Goal: Task Accomplishment & Management: Complete application form

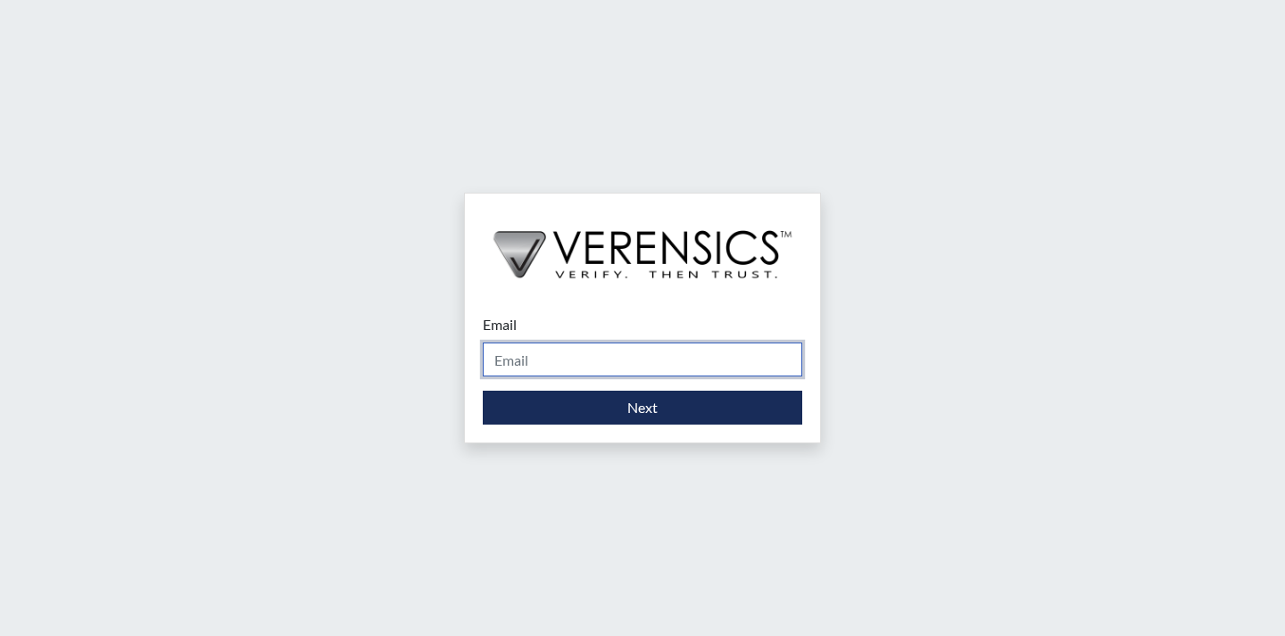
click at [581, 363] on input "Email" at bounding box center [643, 360] width 320 height 34
type input "[EMAIL_ADDRESS][PERSON_NAME][DOMAIN_NAME]"
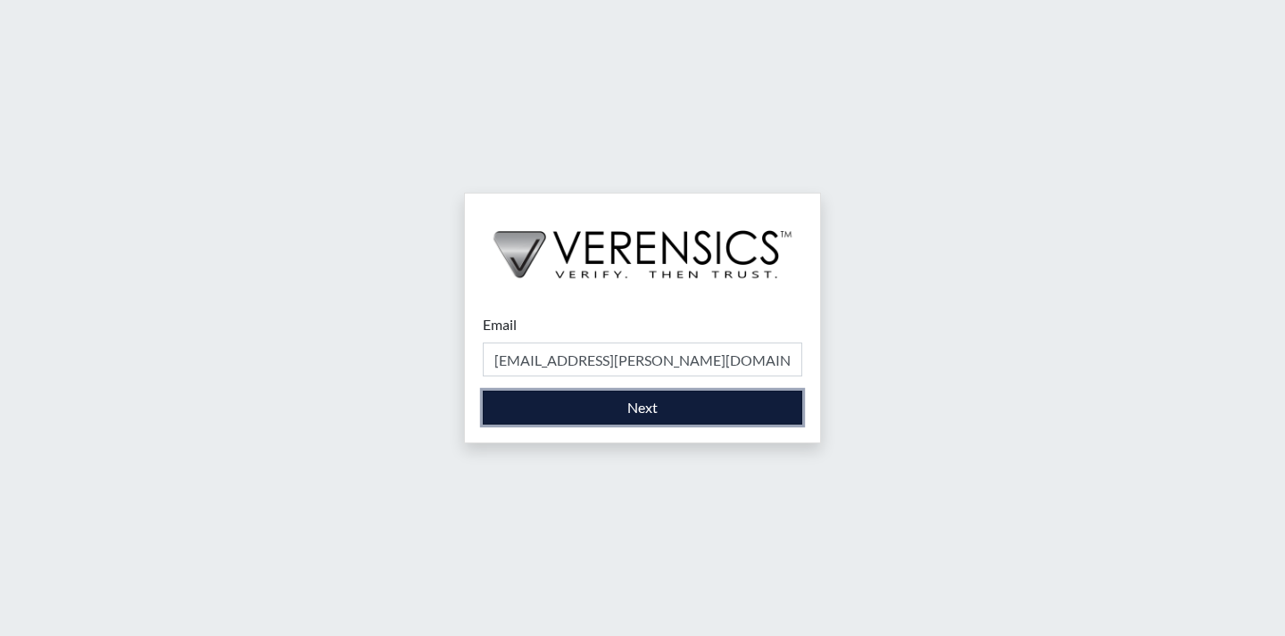
click at [607, 415] on button "Next" at bounding box center [643, 408] width 320 height 34
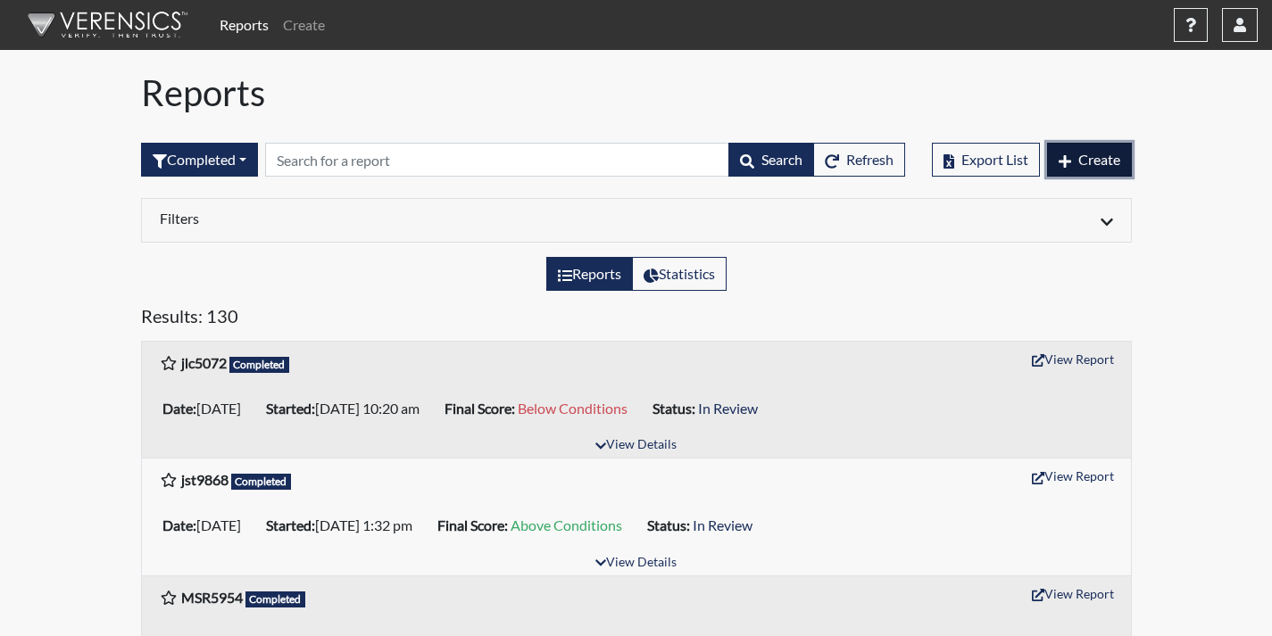
click at [1075, 164] on button "Create" at bounding box center [1089, 160] width 85 height 34
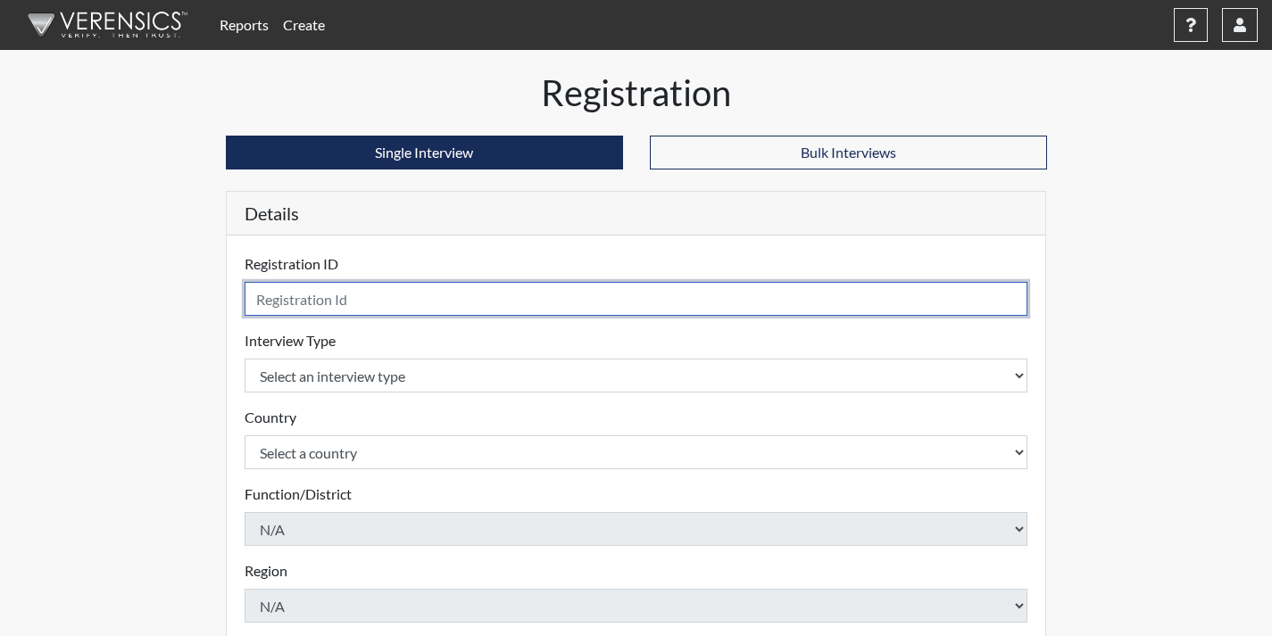
click at [879, 298] on input "text" at bounding box center [637, 299] width 784 height 34
type input "jdn3612"
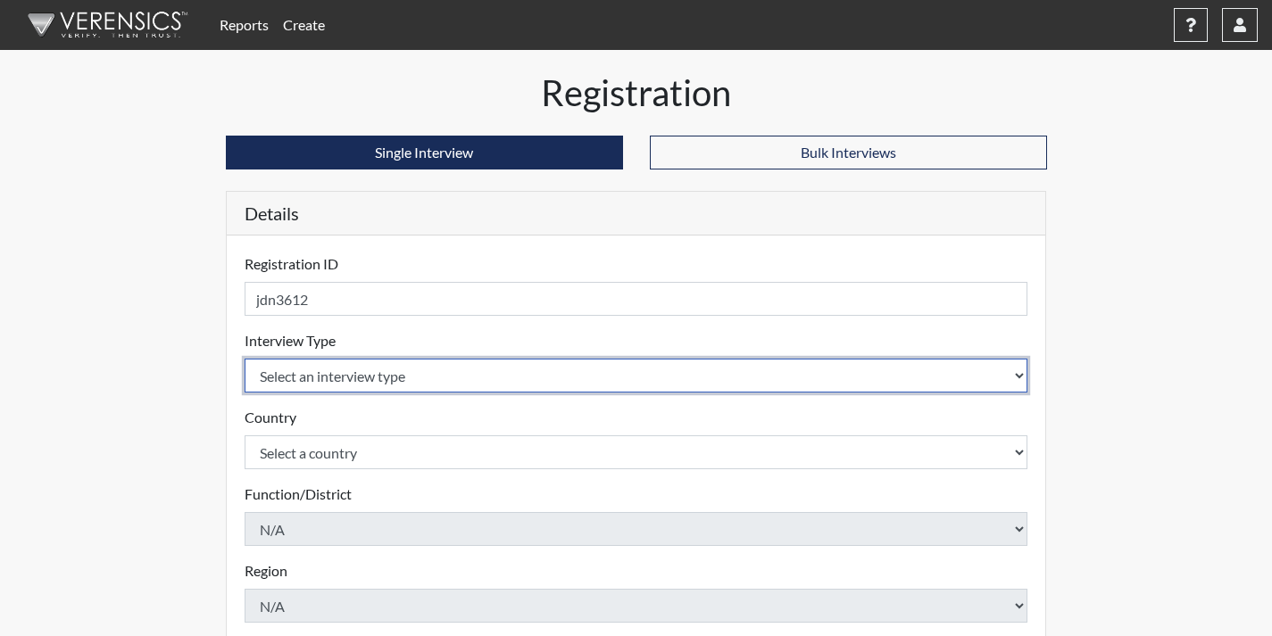
click at [678, 384] on select "Select an interview type Corrections Pre-Employment" at bounding box center [637, 376] width 784 height 34
select select "ff733e93-e1bf-11ea-9c9f-0eff0cf7eb8f"
click at [245, 359] on select "Select an interview type Corrections Pre-Employment" at bounding box center [637, 376] width 784 height 34
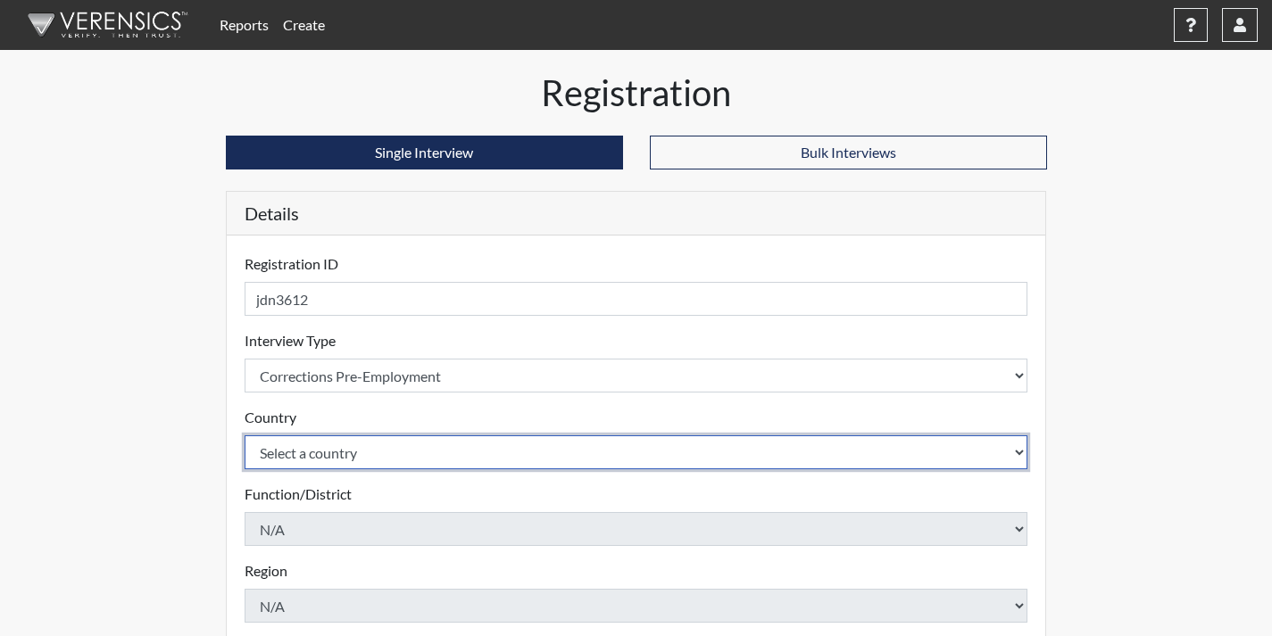
click at [674, 447] on select "Select a country [GEOGRAPHIC_DATA] [GEOGRAPHIC_DATA]" at bounding box center [637, 453] width 784 height 34
select select "united-states-of-[GEOGRAPHIC_DATA]"
click at [245, 436] on select "Select a country [GEOGRAPHIC_DATA] [GEOGRAPHIC_DATA]" at bounding box center [637, 453] width 784 height 34
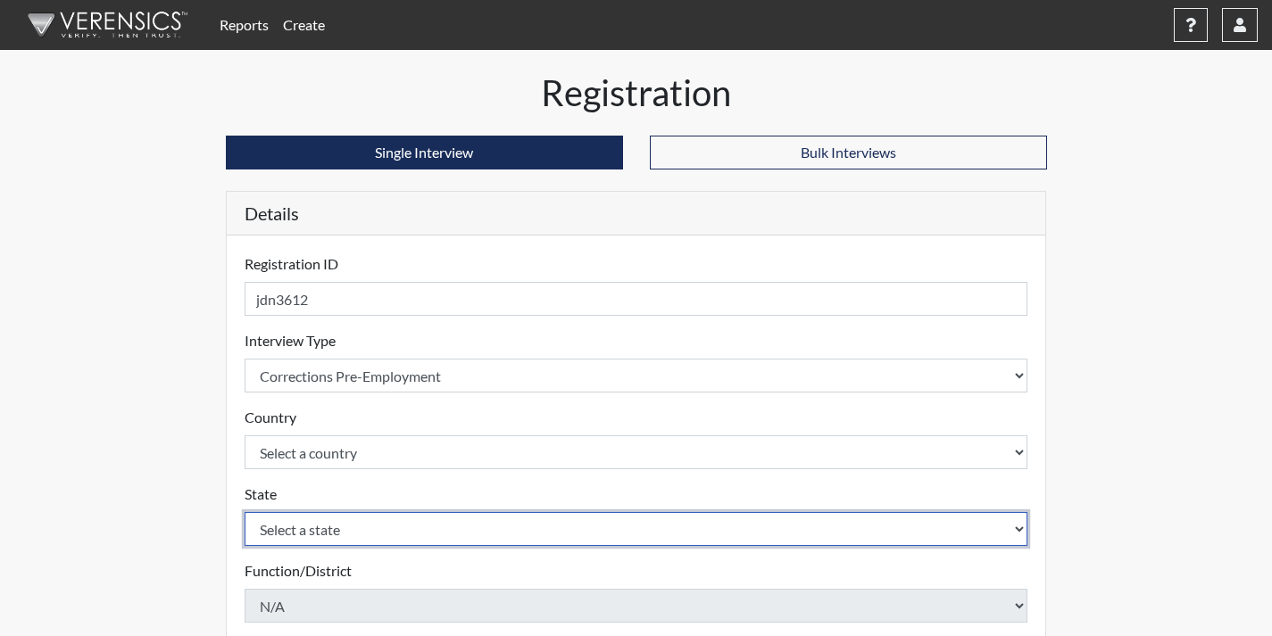
click at [650, 522] on select "Select a state [US_STATE] [US_STATE] [US_STATE] [US_STATE] [US_STATE] [US_STATE…" at bounding box center [637, 529] width 784 height 34
select select "GA"
click at [245, 512] on select "Select a state [US_STATE] [US_STATE] [US_STATE] [US_STATE] [US_STATE] [US_STATE…" at bounding box center [637, 529] width 784 height 34
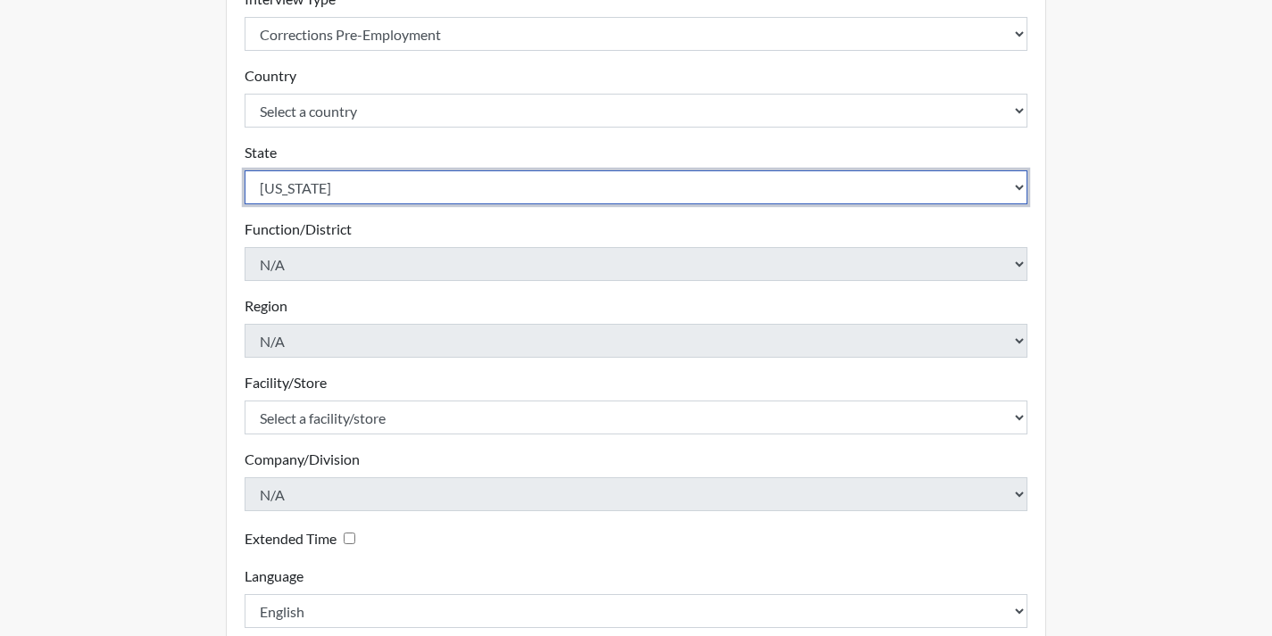
scroll to position [344, 0]
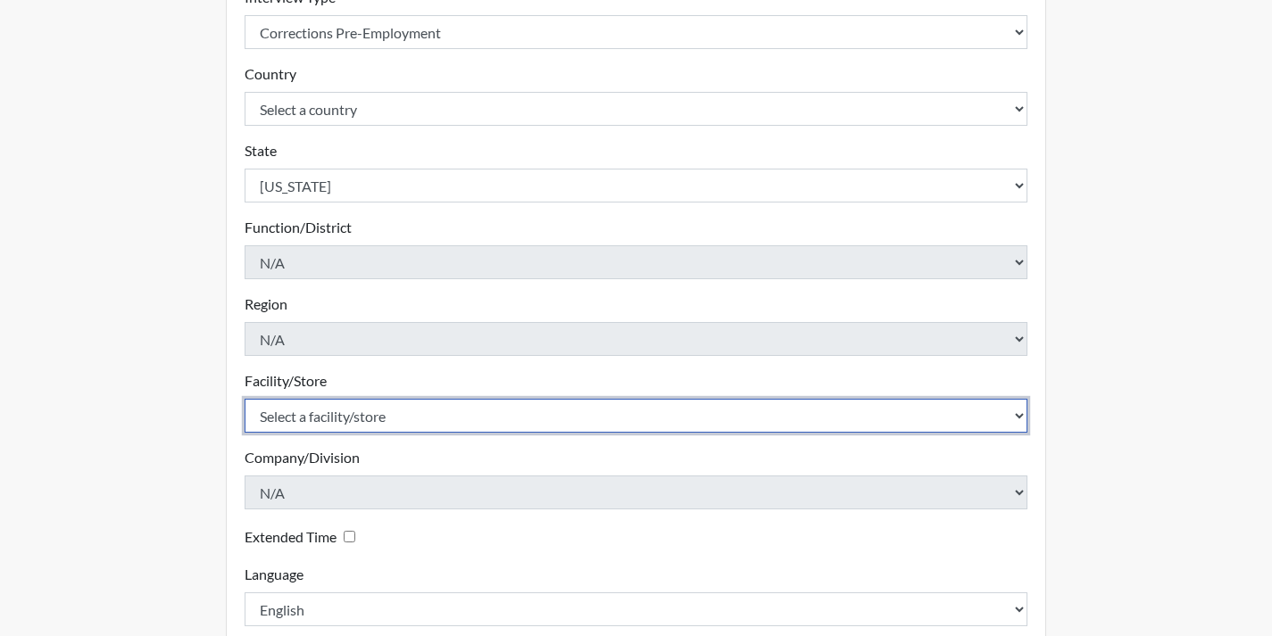
click at [715, 415] on select "Select a facility/store Coastal SP" at bounding box center [637, 416] width 784 height 34
select select "1ca32380-6dc3-48c7-adf5-9eb7d7284c70"
click at [245, 399] on select "Select a facility/store Coastal SP" at bounding box center [637, 416] width 784 height 34
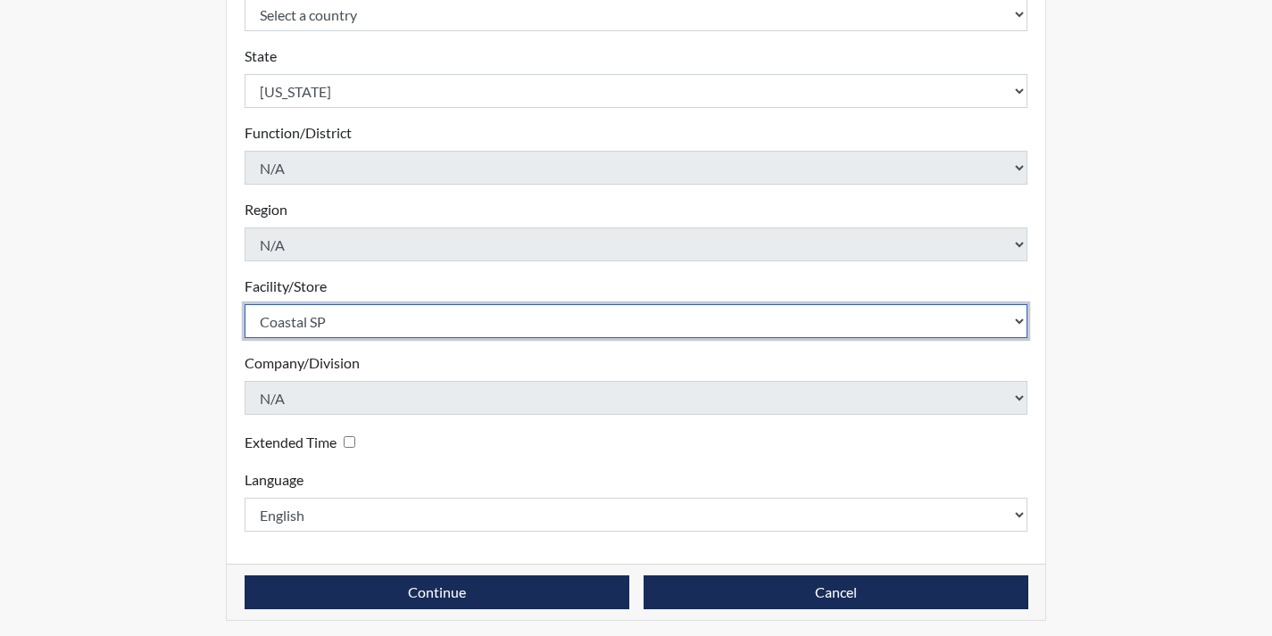
scroll to position [444, 0]
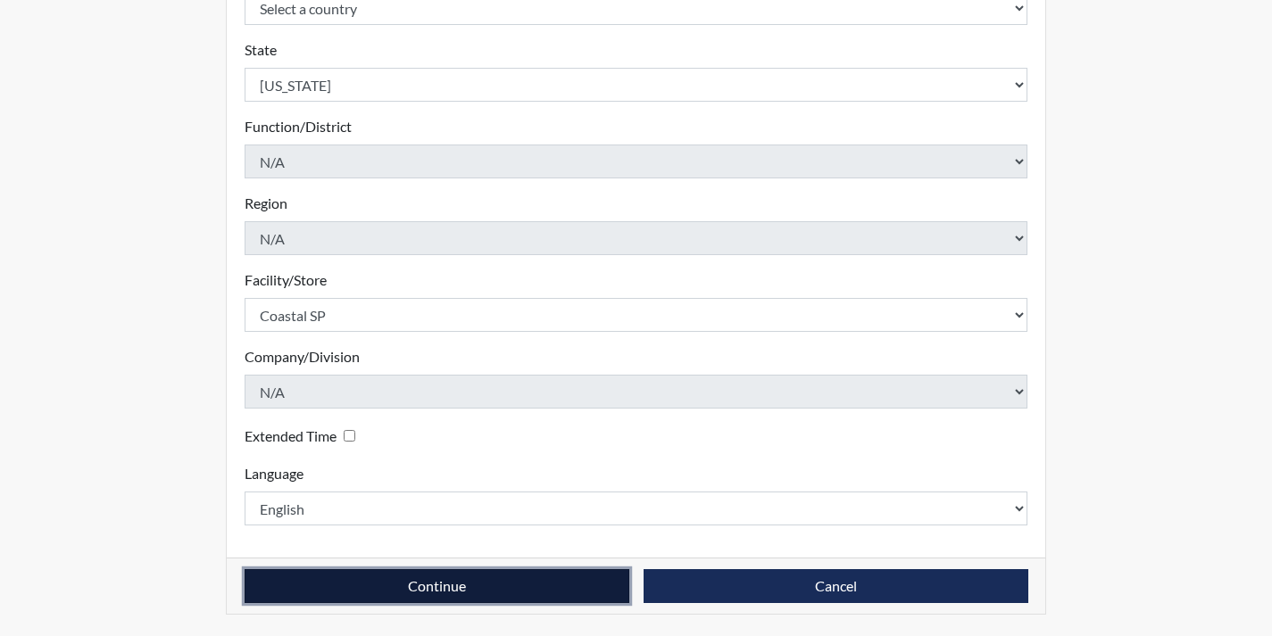
click at [615, 590] on button "Continue" at bounding box center [437, 586] width 385 height 34
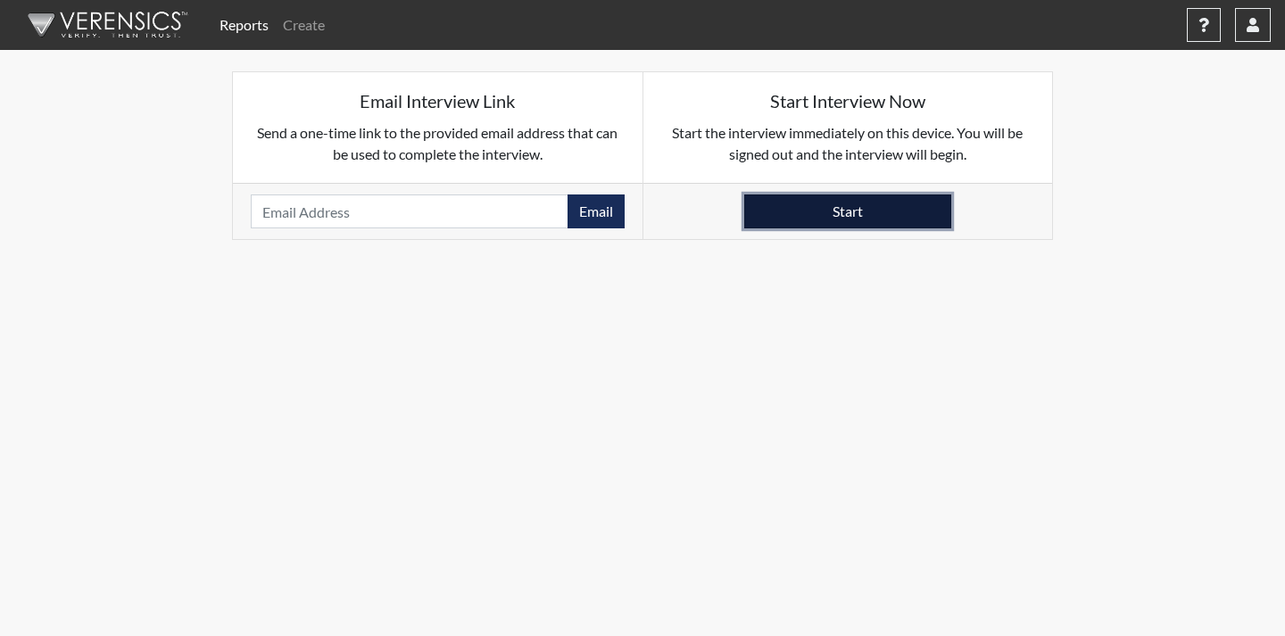
click at [817, 221] on button "Start" at bounding box center [847, 212] width 207 height 34
